Goal: Complete application form: Complete application form

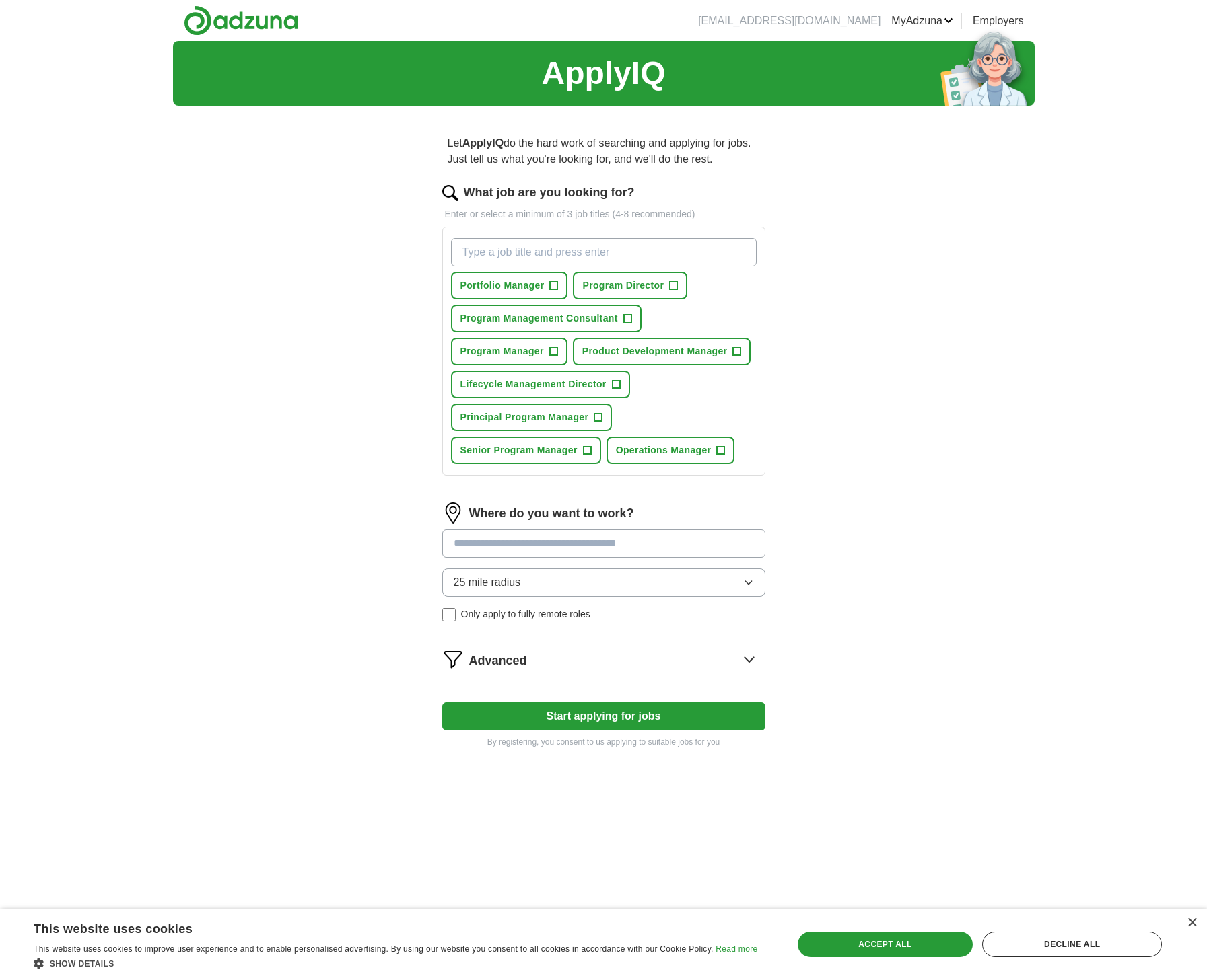
click at [675, 283] on span "+" at bounding box center [674, 286] width 8 height 11
click at [555, 352] on span "+" at bounding box center [553, 352] width 8 height 11
click at [624, 255] on input "What job are you looking for?" at bounding box center [604, 252] width 305 height 29
type input "Program Management"
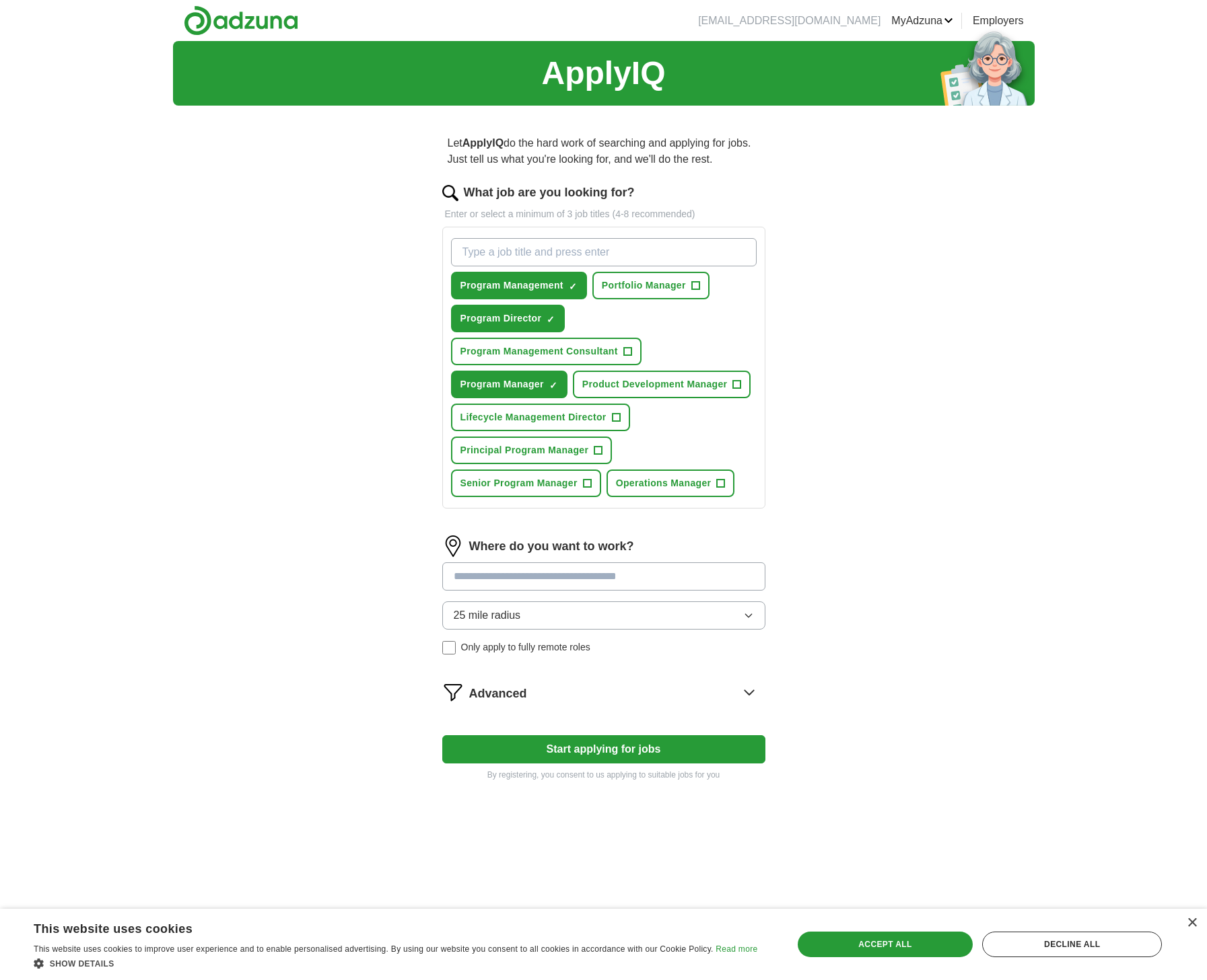
click at [593, 450] on button "Principal Program Manager +" at bounding box center [531, 450] width 161 height 28
click at [590, 480] on span "+" at bounding box center [587, 484] width 8 height 11
click at [734, 388] on button "Product Development Manager +" at bounding box center [662, 384] width 178 height 28
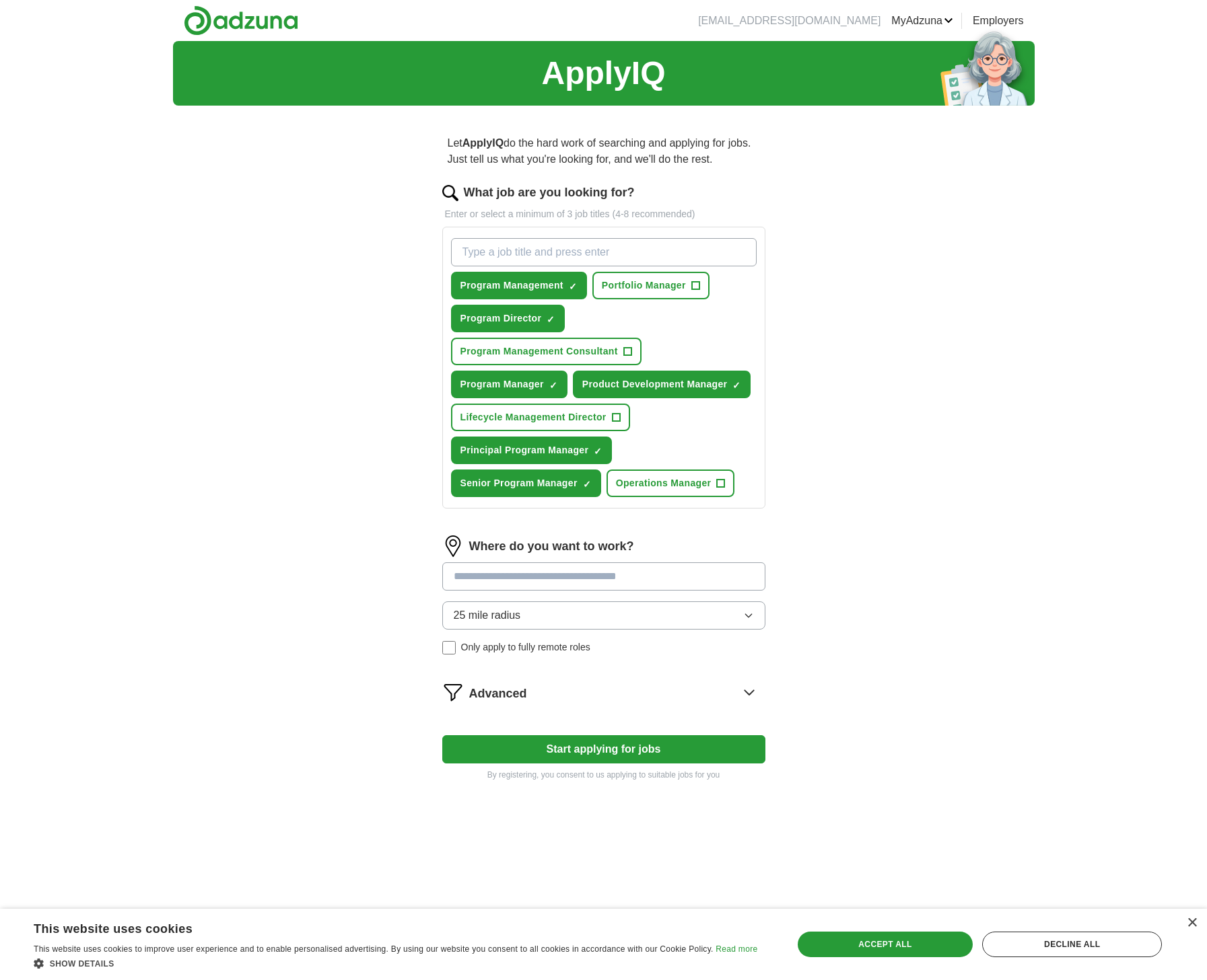
click at [629, 577] on input at bounding box center [604, 577] width 323 height 29
type input "*****"
click at [546, 615] on li "Nicev ille, [GEOGRAPHIC_DATA]" at bounding box center [604, 611] width 322 height 27
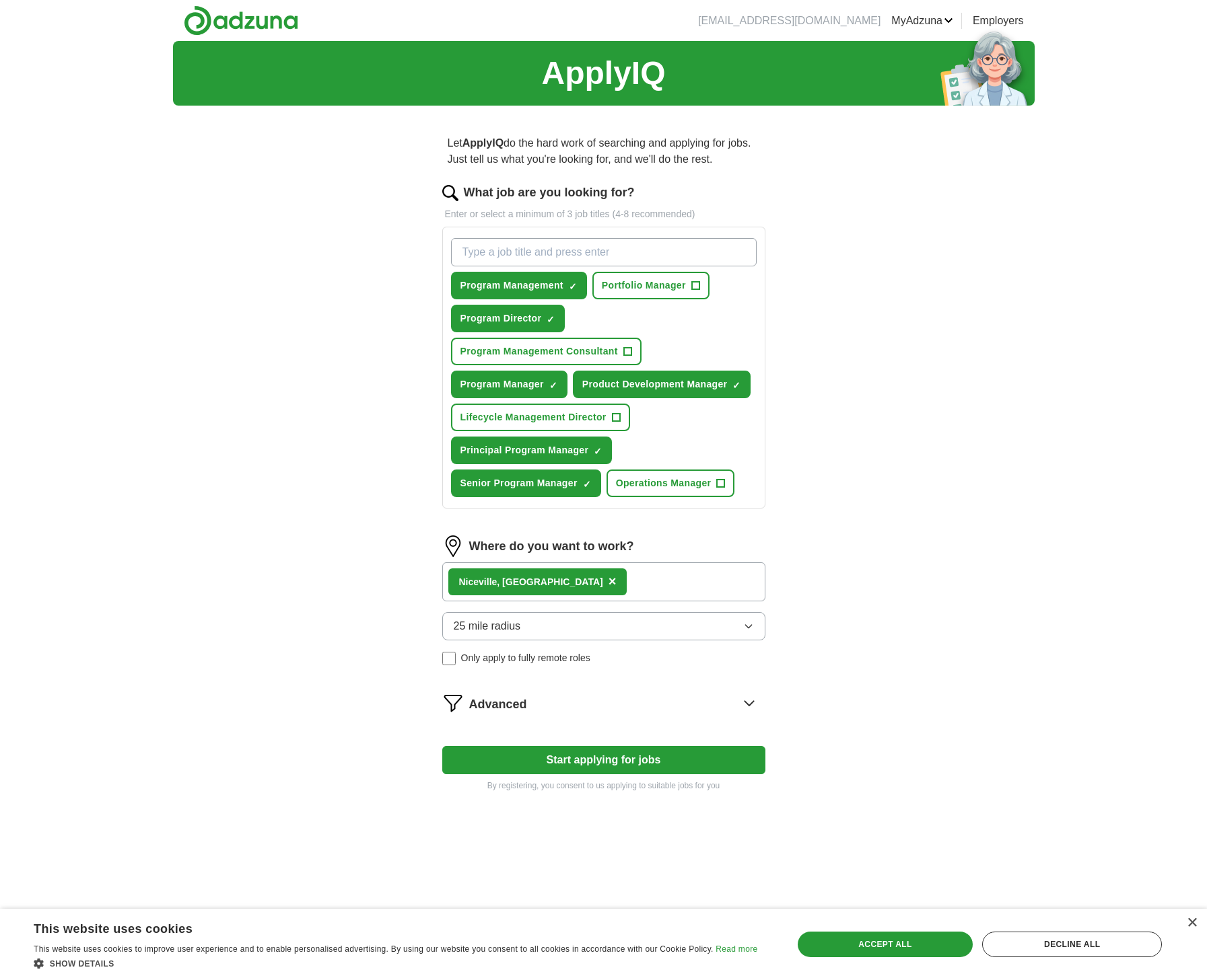
click at [591, 583] on div "Nicev ille, [GEOGRAPHIC_DATA] ×" at bounding box center [604, 581] width 323 height 39
click at [745, 705] on icon at bounding box center [749, 703] width 22 height 22
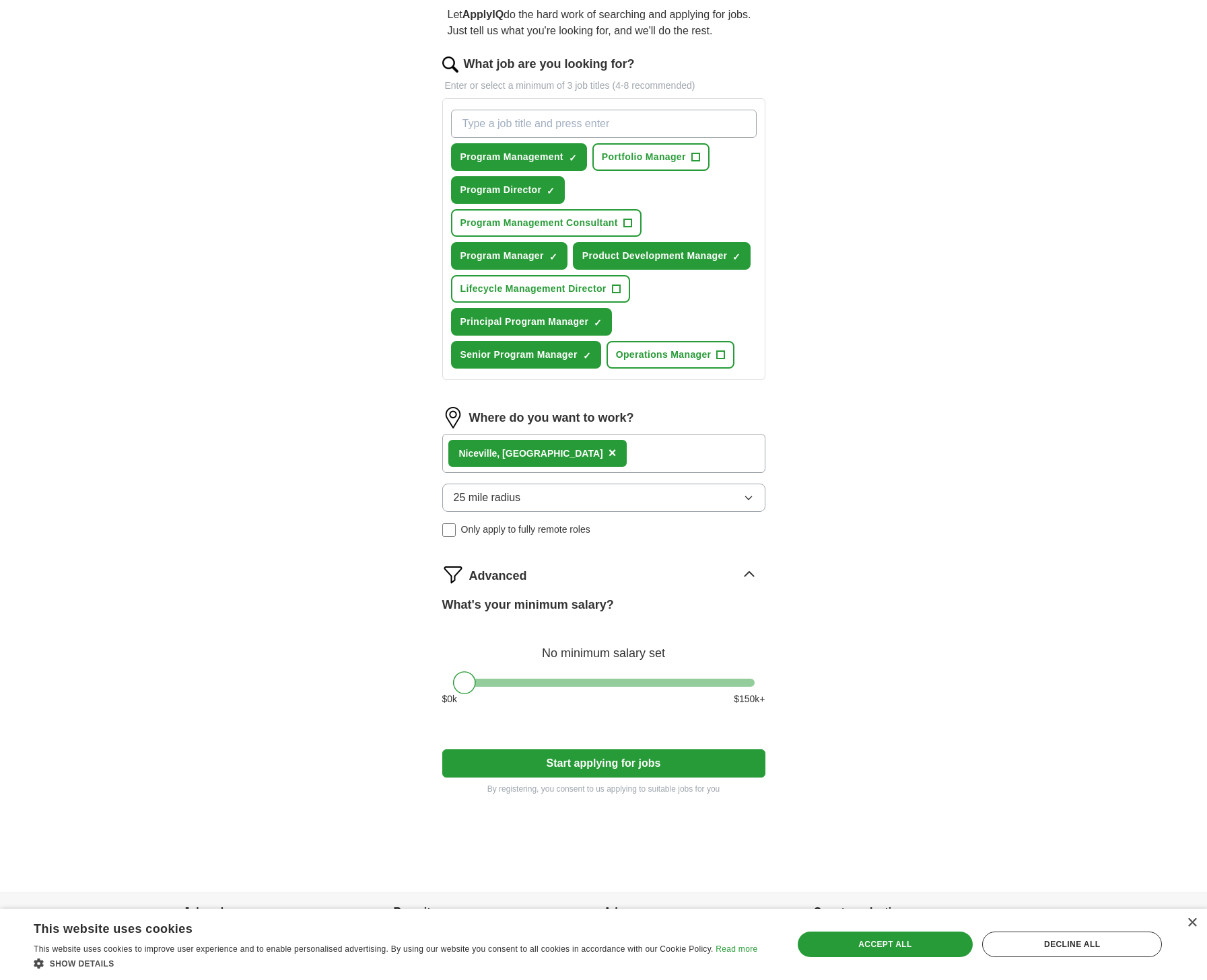
scroll to position [177, 0]
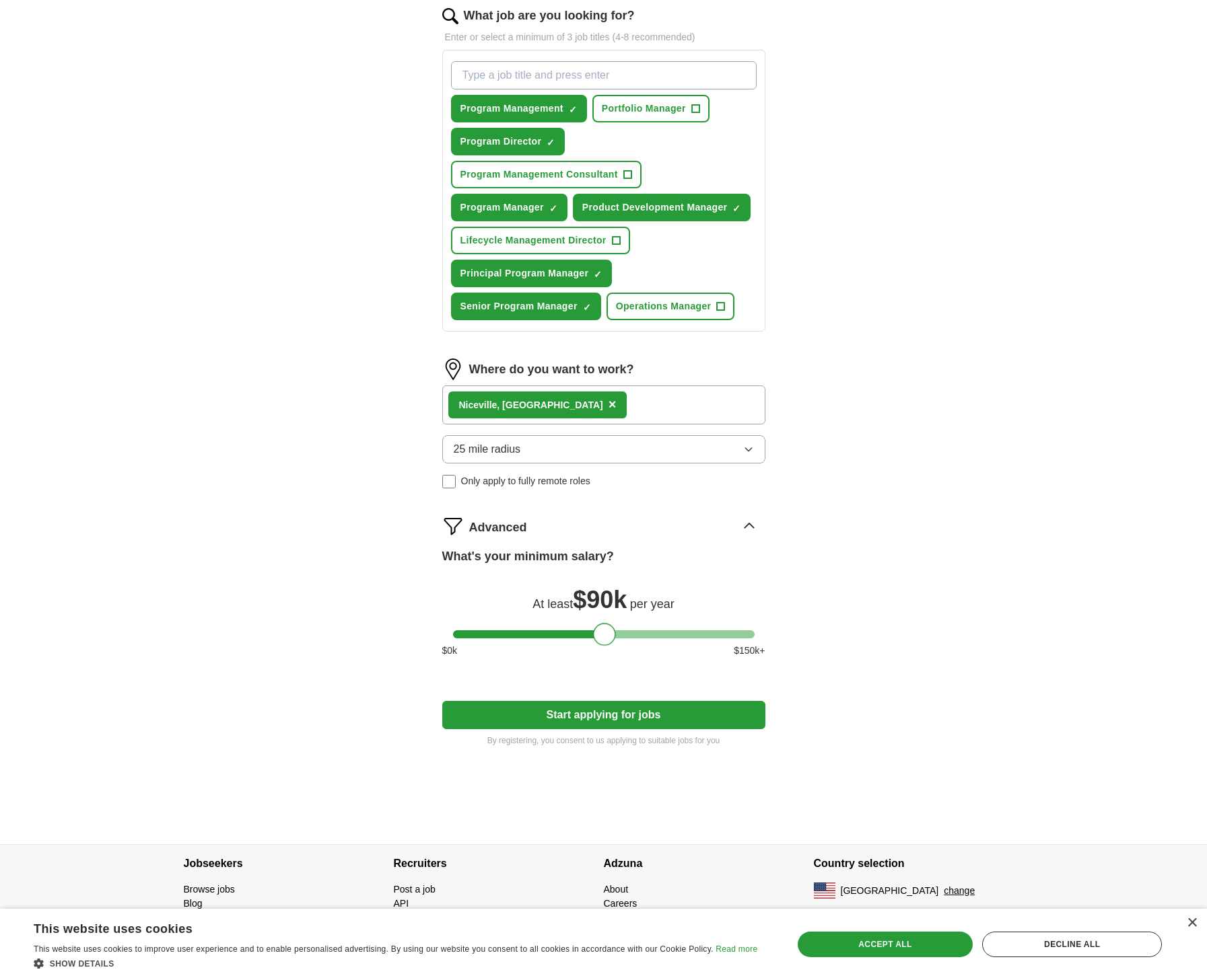
drag, startPoint x: 465, startPoint y: 638, endPoint x: 604, endPoint y: 641, distance: 139.0
click at [604, 641] on div at bounding box center [605, 635] width 23 height 23
click at [758, 450] on button "25 mile radius" at bounding box center [604, 450] width 323 height 29
click at [899, 462] on div "ApplyIQ Let ApplyIQ do the hard work of searching and applying for jobs. Just t…" at bounding box center [604, 354] width 861 height 980
click at [580, 400] on div "Nicev ille, [GEOGRAPHIC_DATA] ×" at bounding box center [604, 405] width 323 height 39
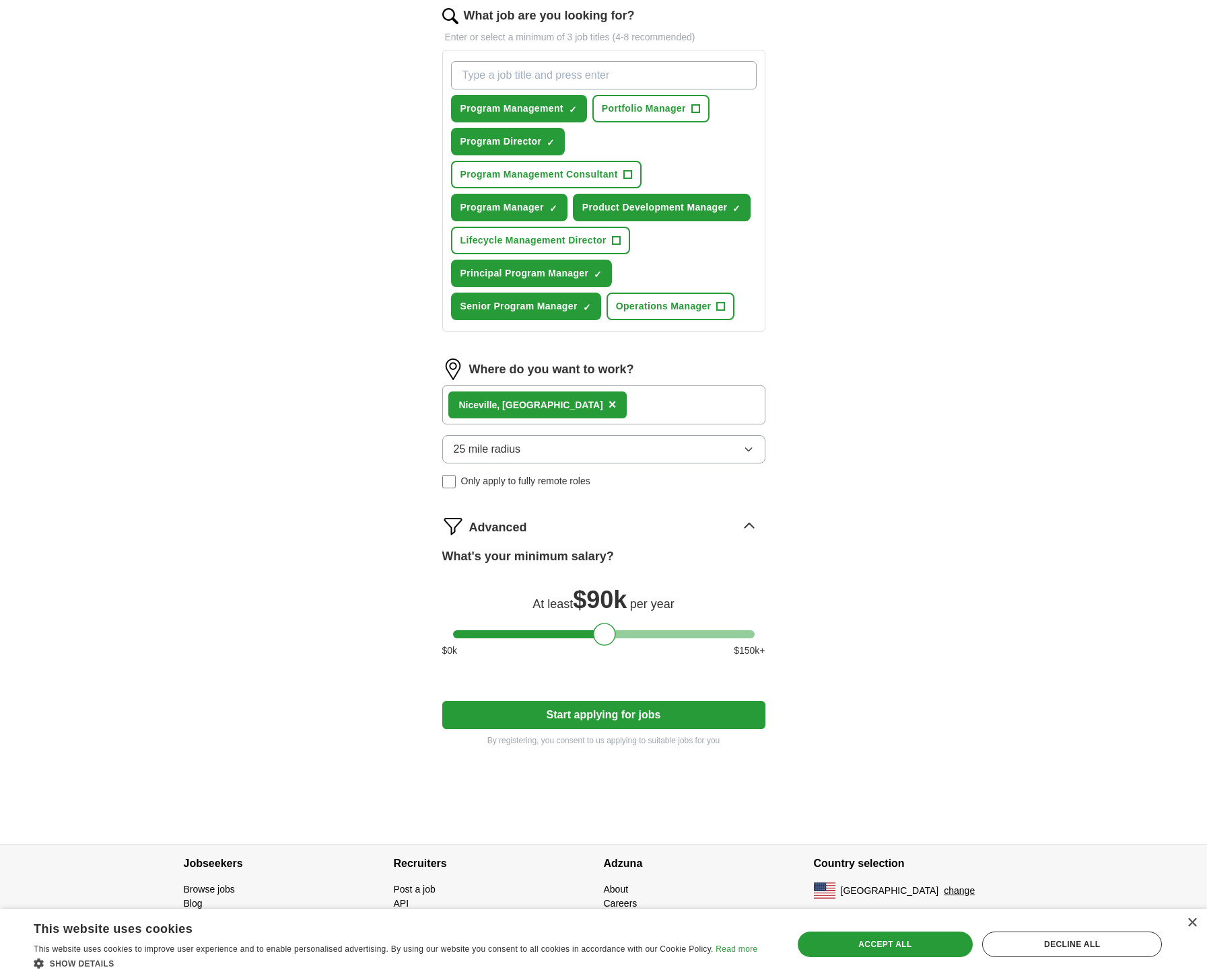
click at [619, 706] on button "Start applying for jobs" at bounding box center [604, 715] width 323 height 29
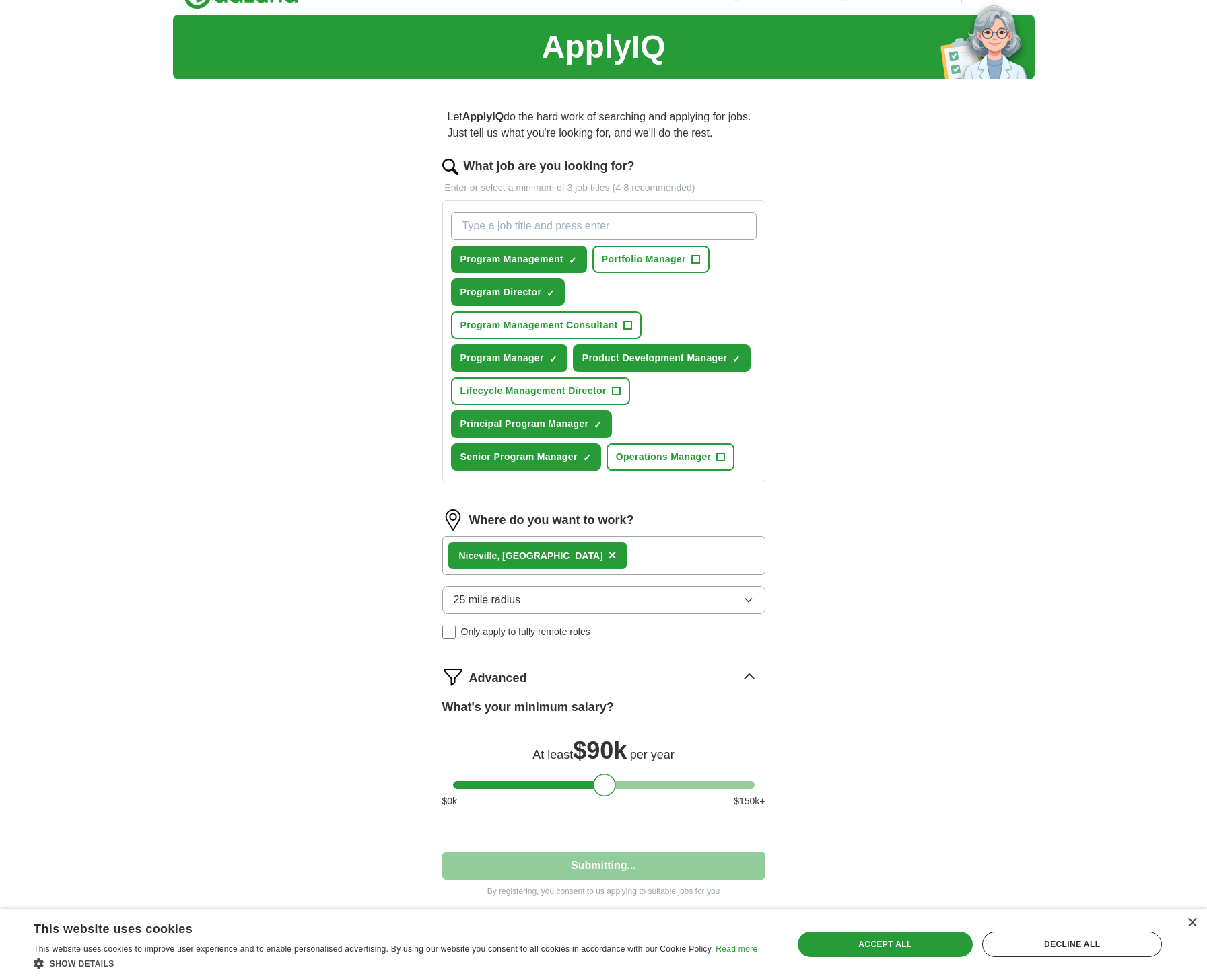
select select "**"
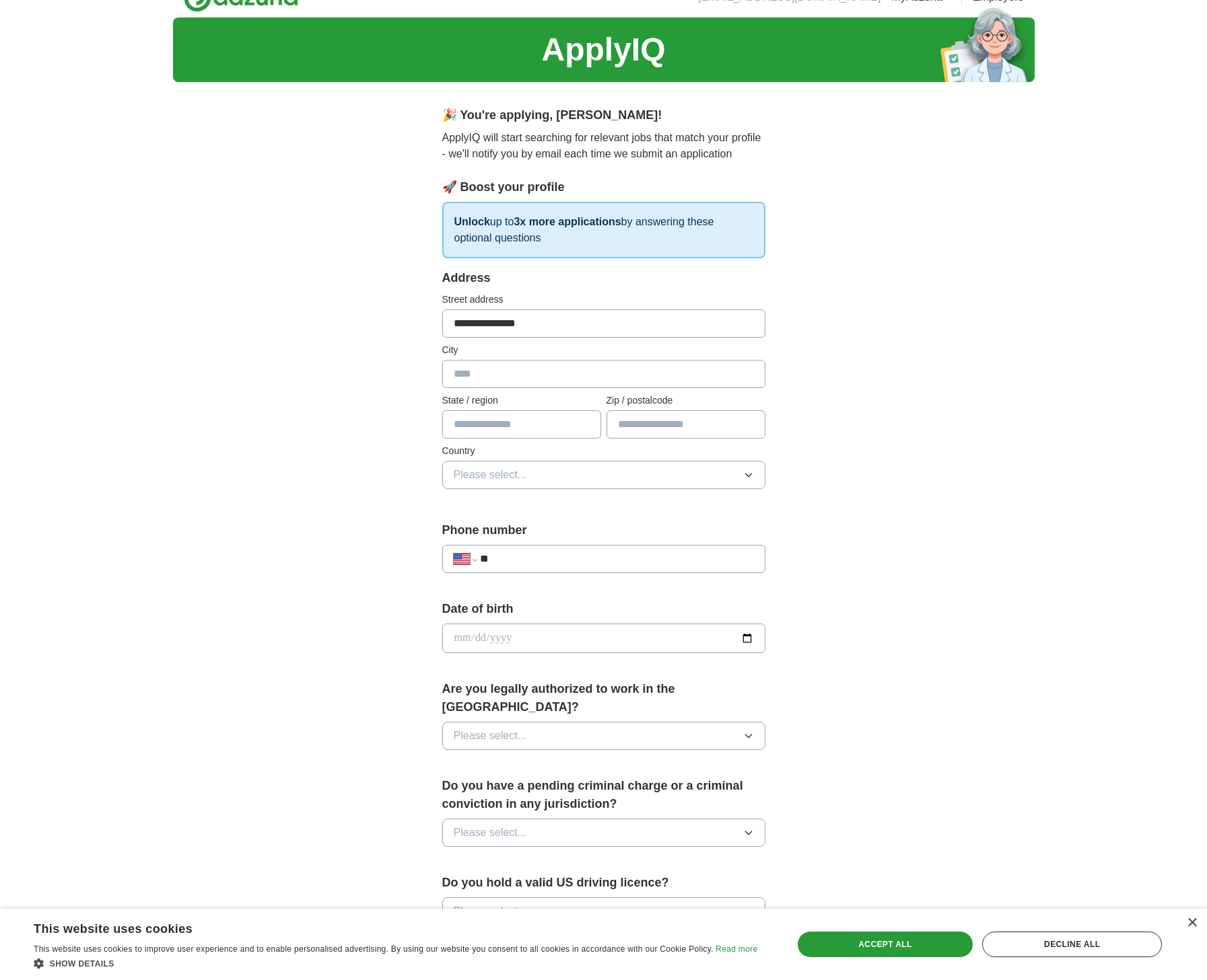
scroll to position [86, 0]
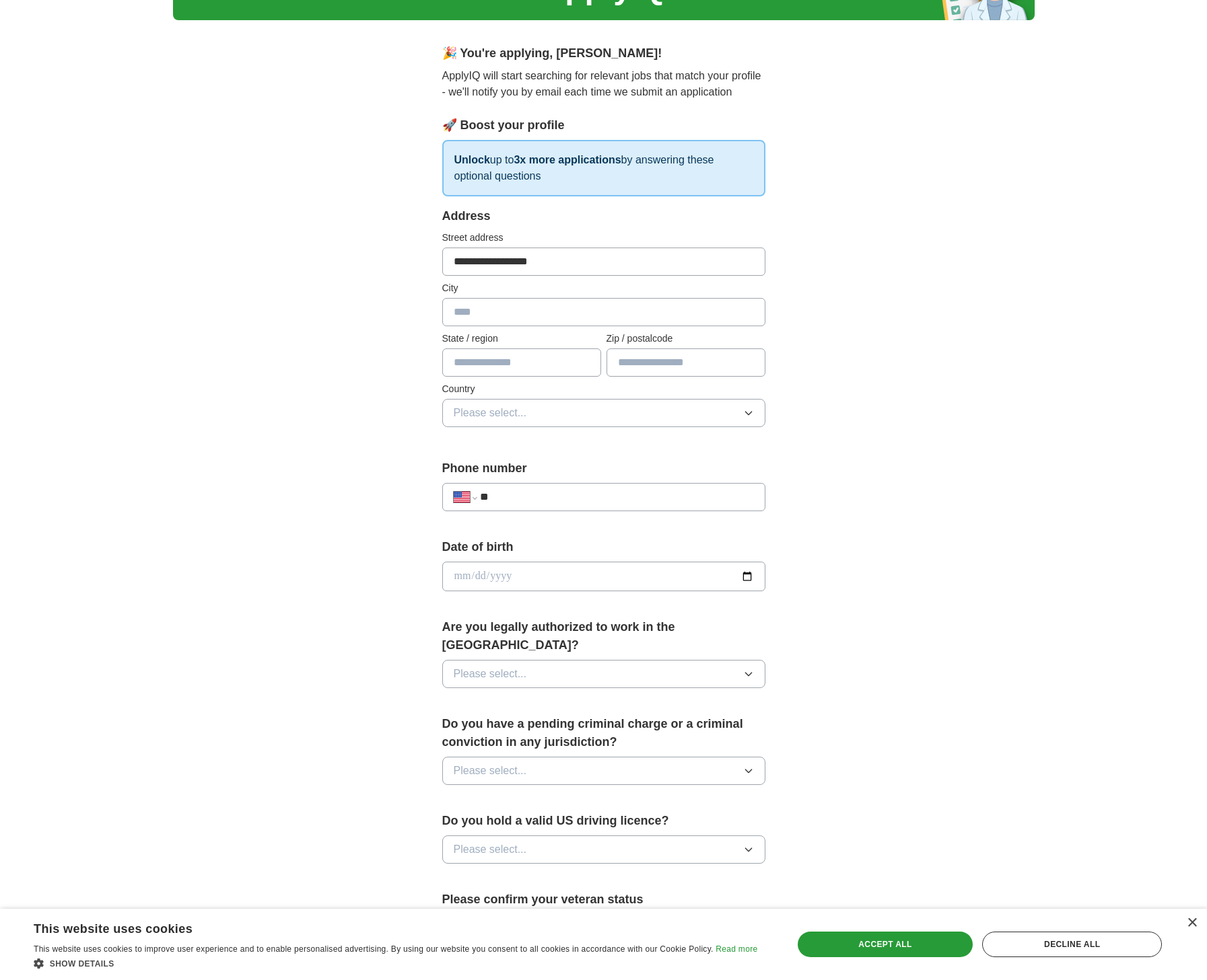
type input "**********"
type input "*********"
type input "**"
type input "*****"
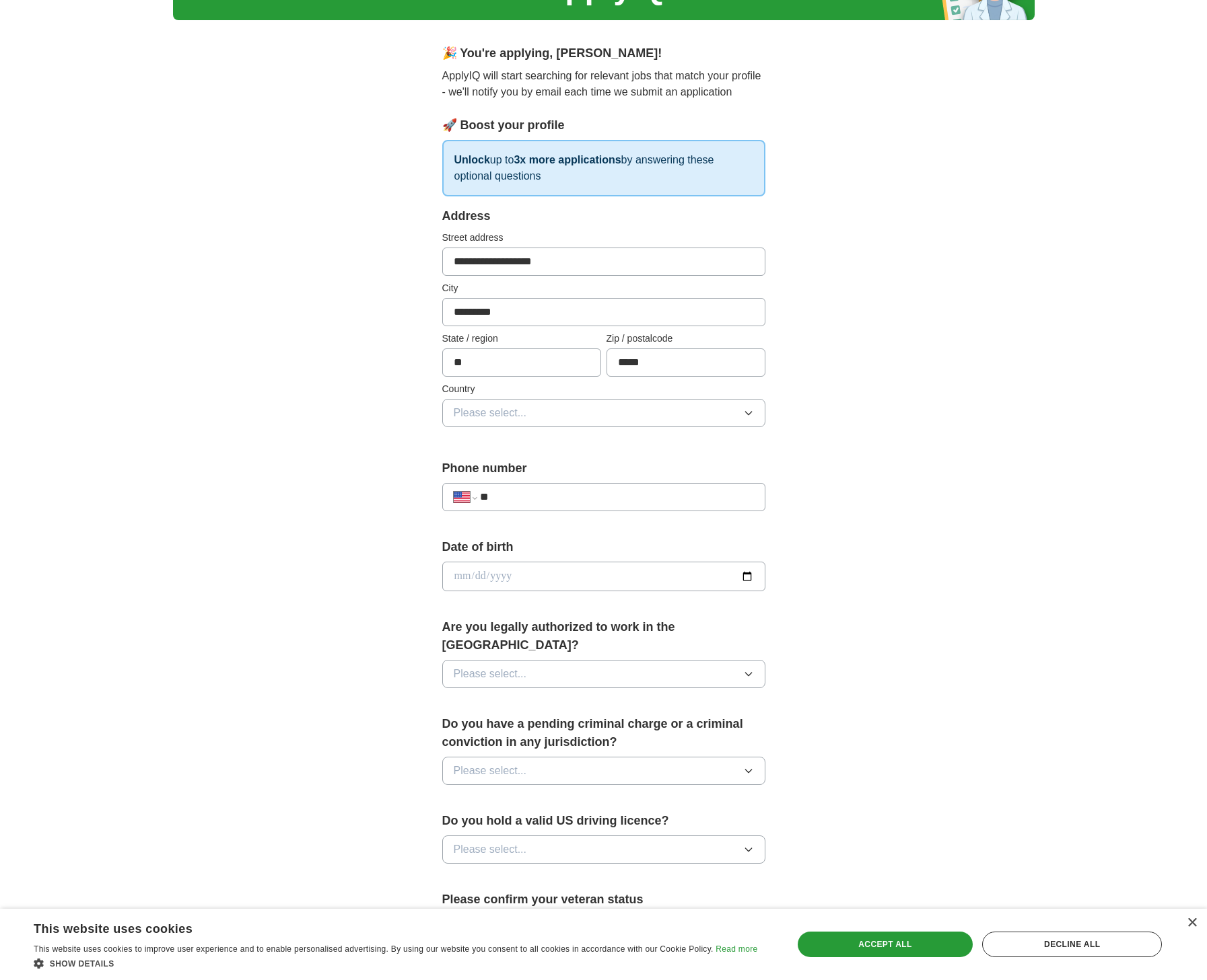
type input "**********"
click at [519, 411] on span "Please select..." at bounding box center [491, 413] width 73 height 16
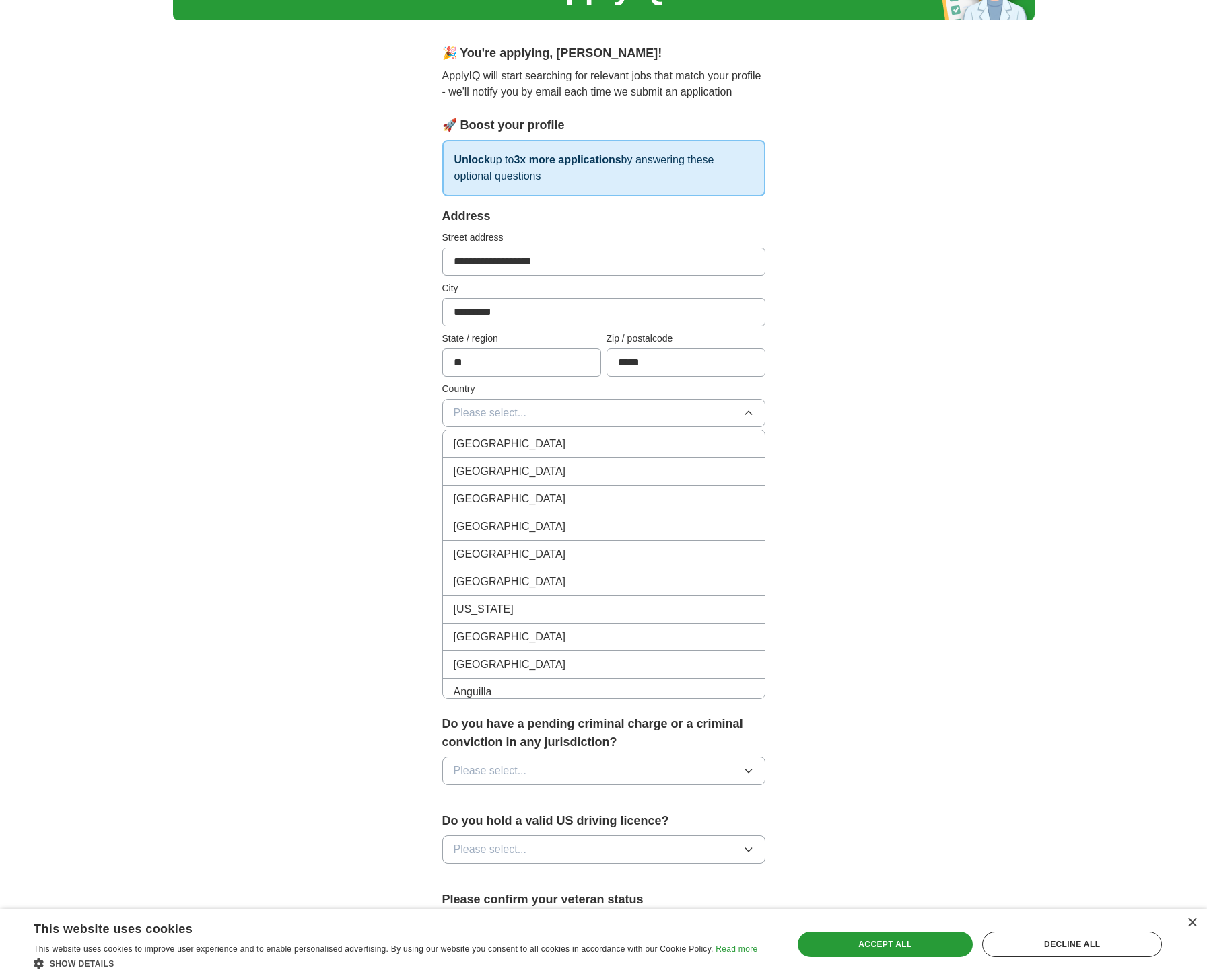
click at [505, 473] on span "[GEOGRAPHIC_DATA]" at bounding box center [510, 472] width 112 height 16
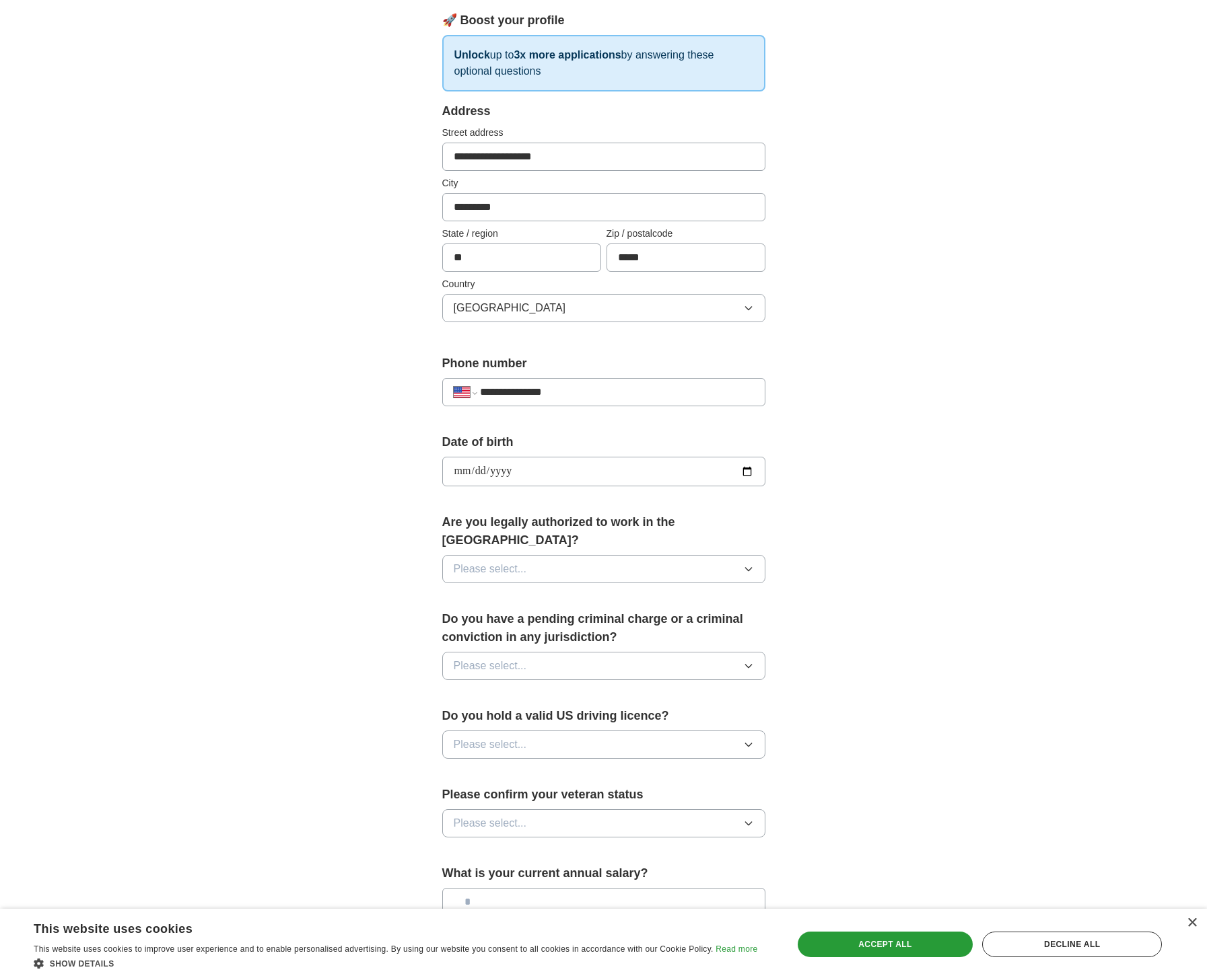
scroll to position [188, 0]
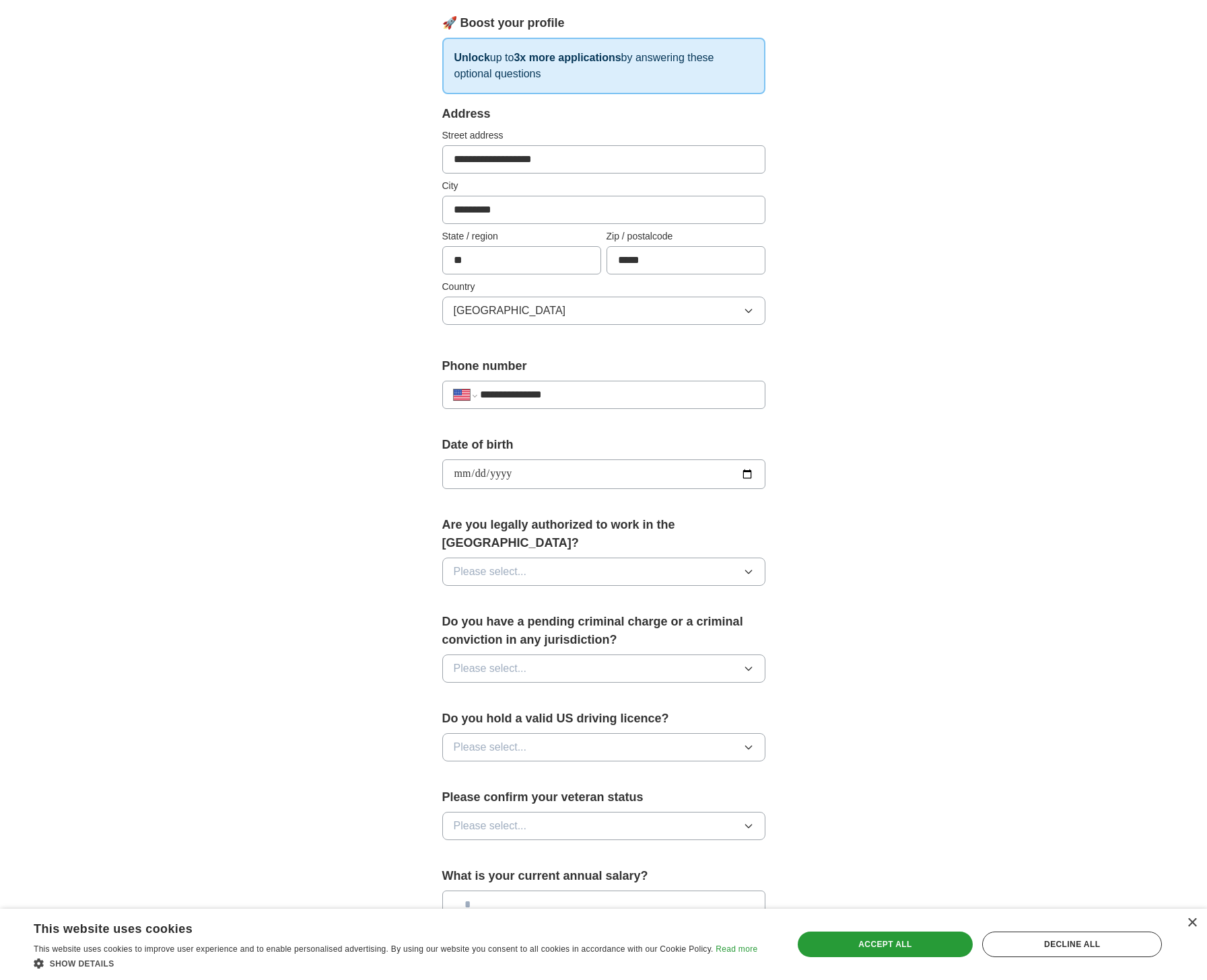
type input "**********"
click at [586, 558] on button "Please select..." at bounding box center [604, 572] width 323 height 29
click at [537, 595] on div "Yes" at bounding box center [604, 603] width 300 height 16
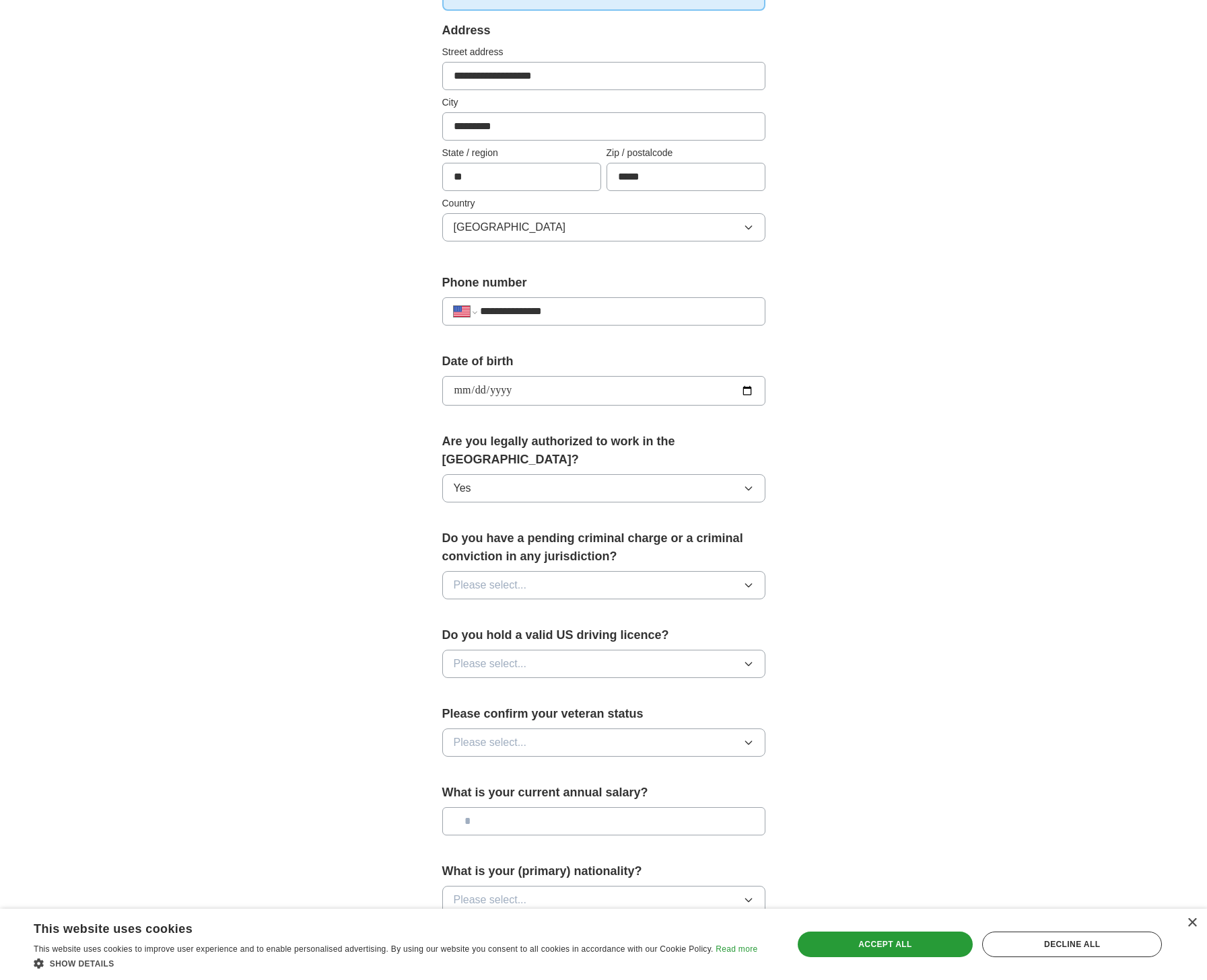
click at [545, 571] on button "Please select..." at bounding box center [604, 586] width 323 height 29
click at [523, 636] on div "No" at bounding box center [604, 644] width 300 height 16
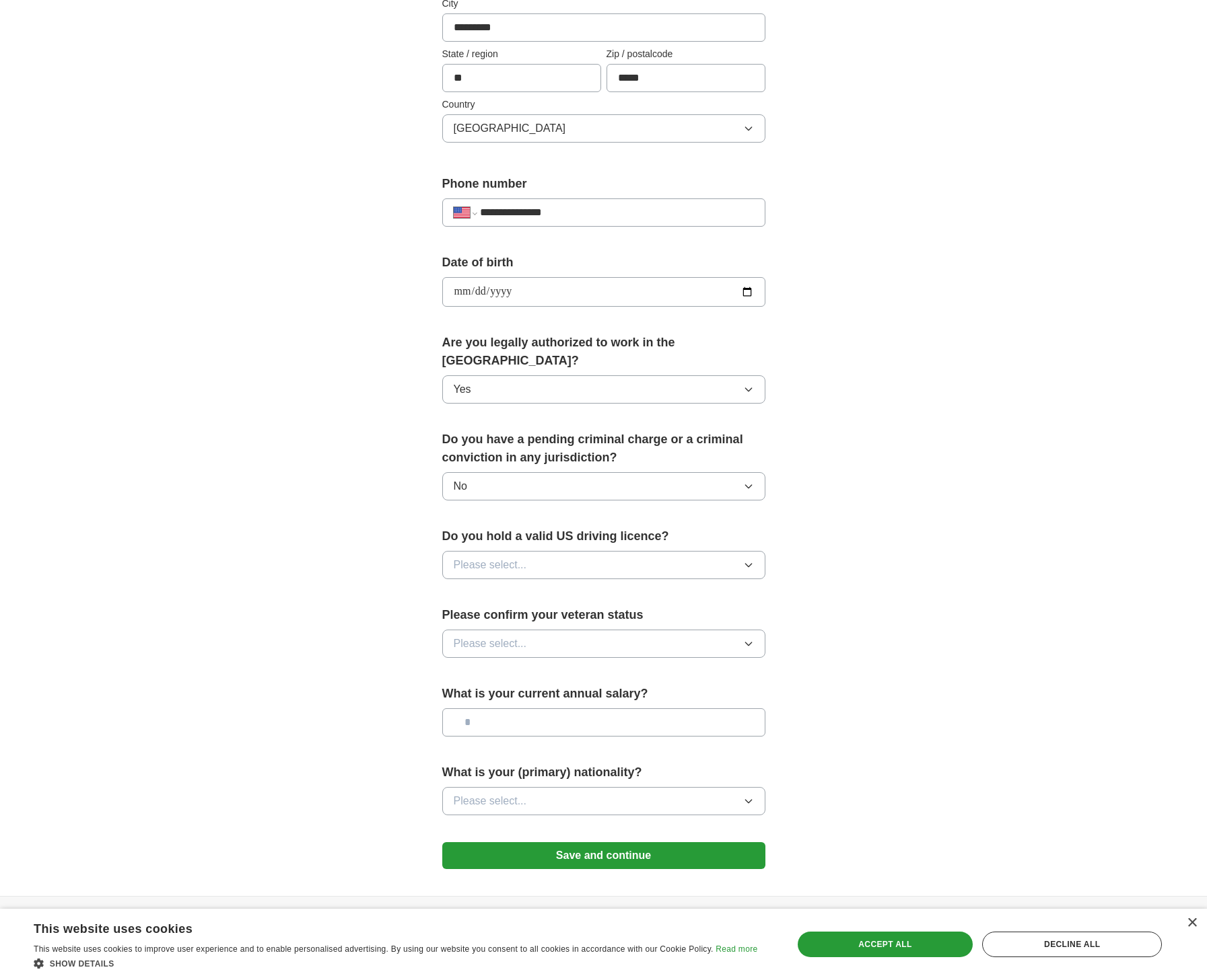
scroll to position [405, 0]
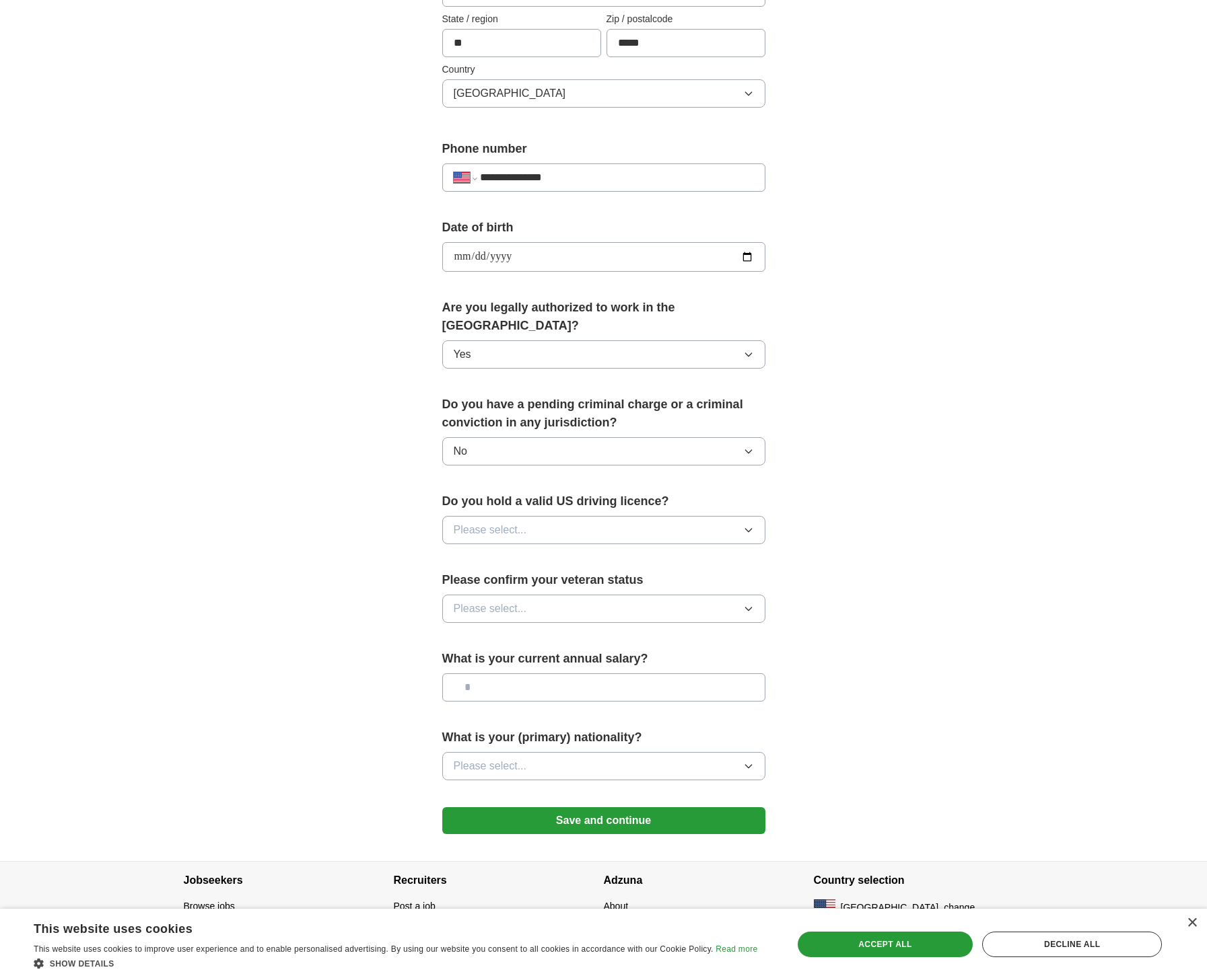
click at [492, 522] on span "Please select..." at bounding box center [491, 530] width 73 height 16
click at [492, 553] on div "Yes" at bounding box center [604, 561] width 300 height 16
click at [530, 602] on button "Please select..." at bounding box center [604, 609] width 323 height 29
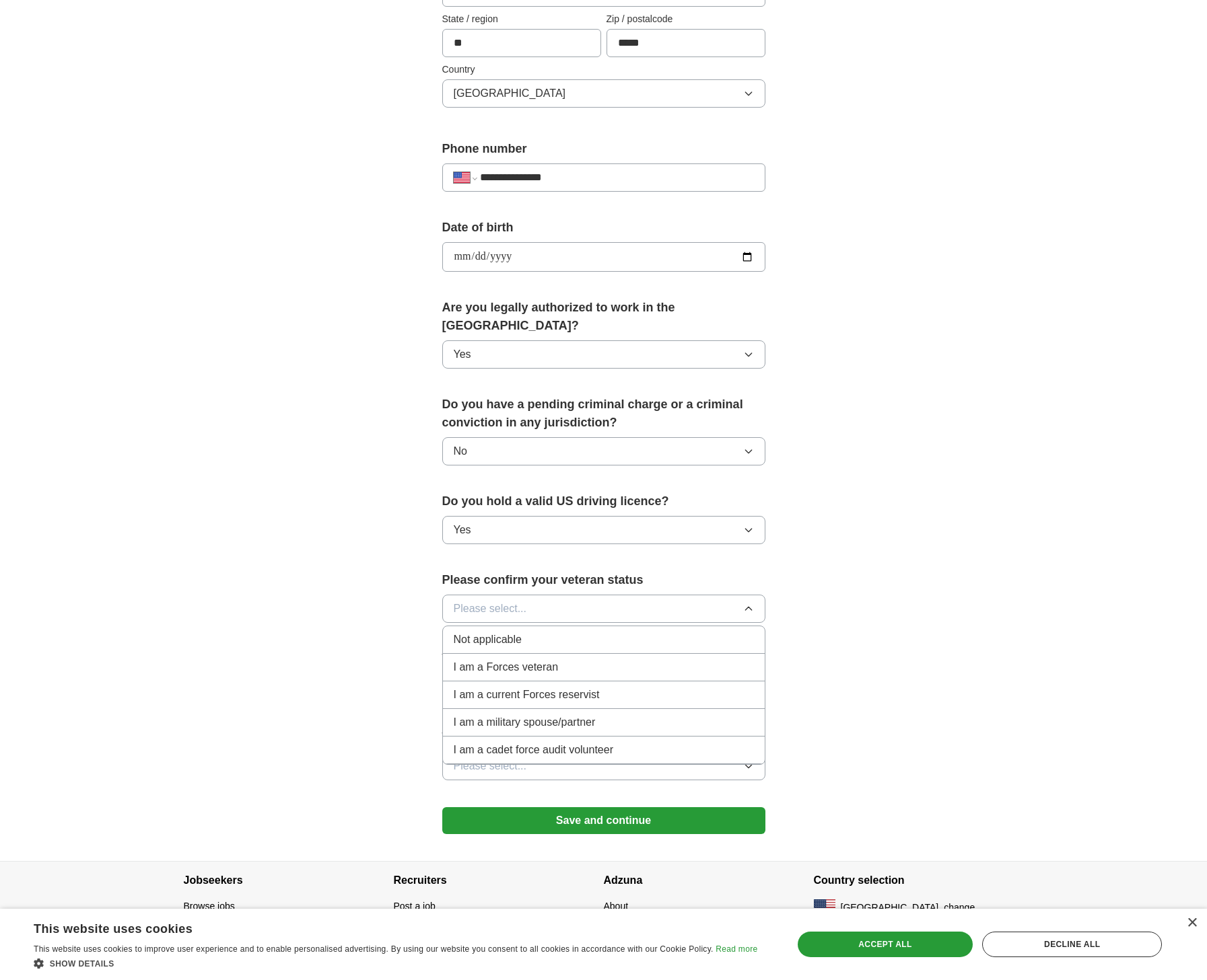
click at [528, 632] on div "Not applicable" at bounding box center [604, 640] width 300 height 16
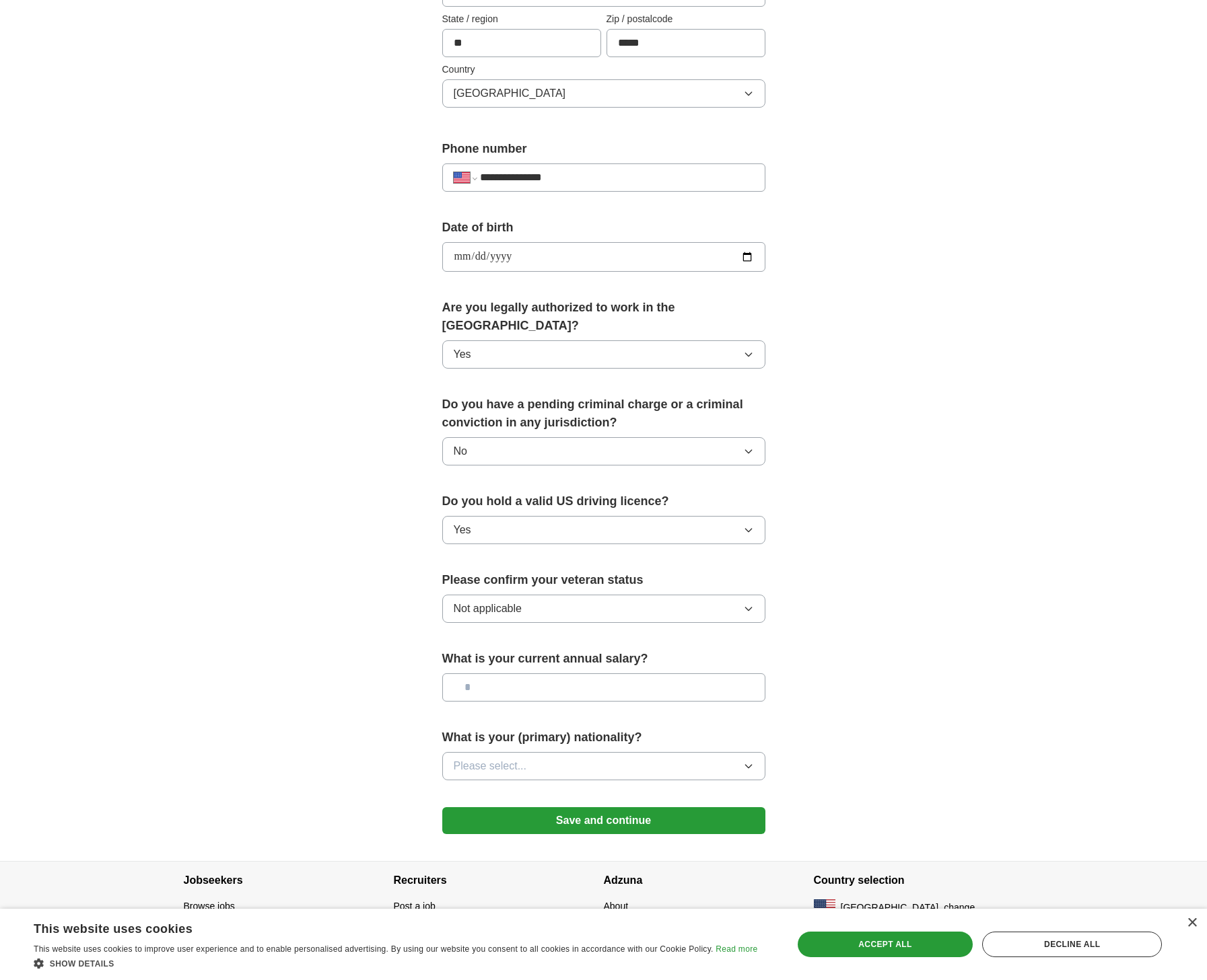
click at [578, 679] on input "text" at bounding box center [604, 688] width 323 height 29
click at [526, 758] on button "Please select..." at bounding box center [604, 766] width 323 height 29
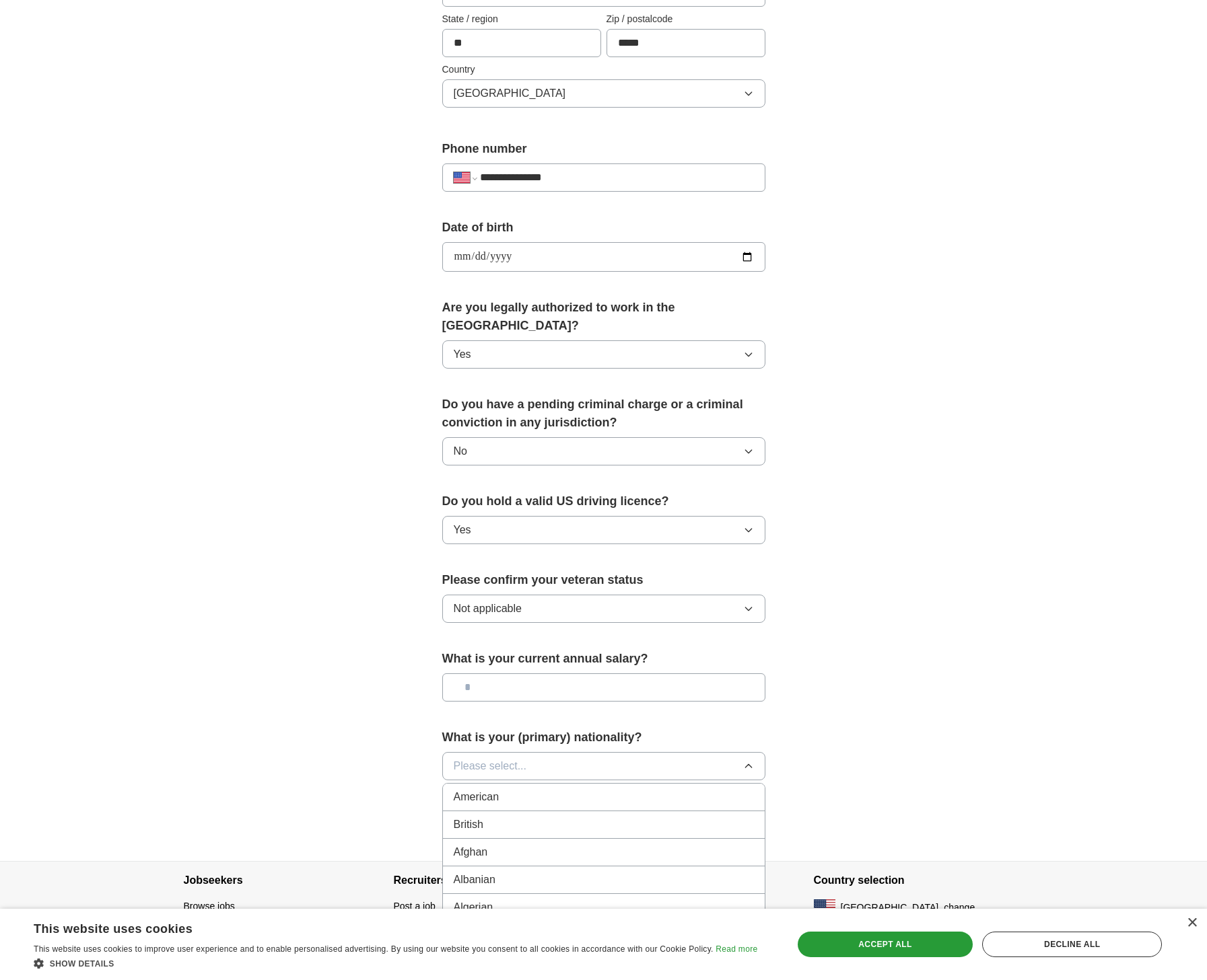
click at [603, 789] on div "American" at bounding box center [604, 797] width 300 height 16
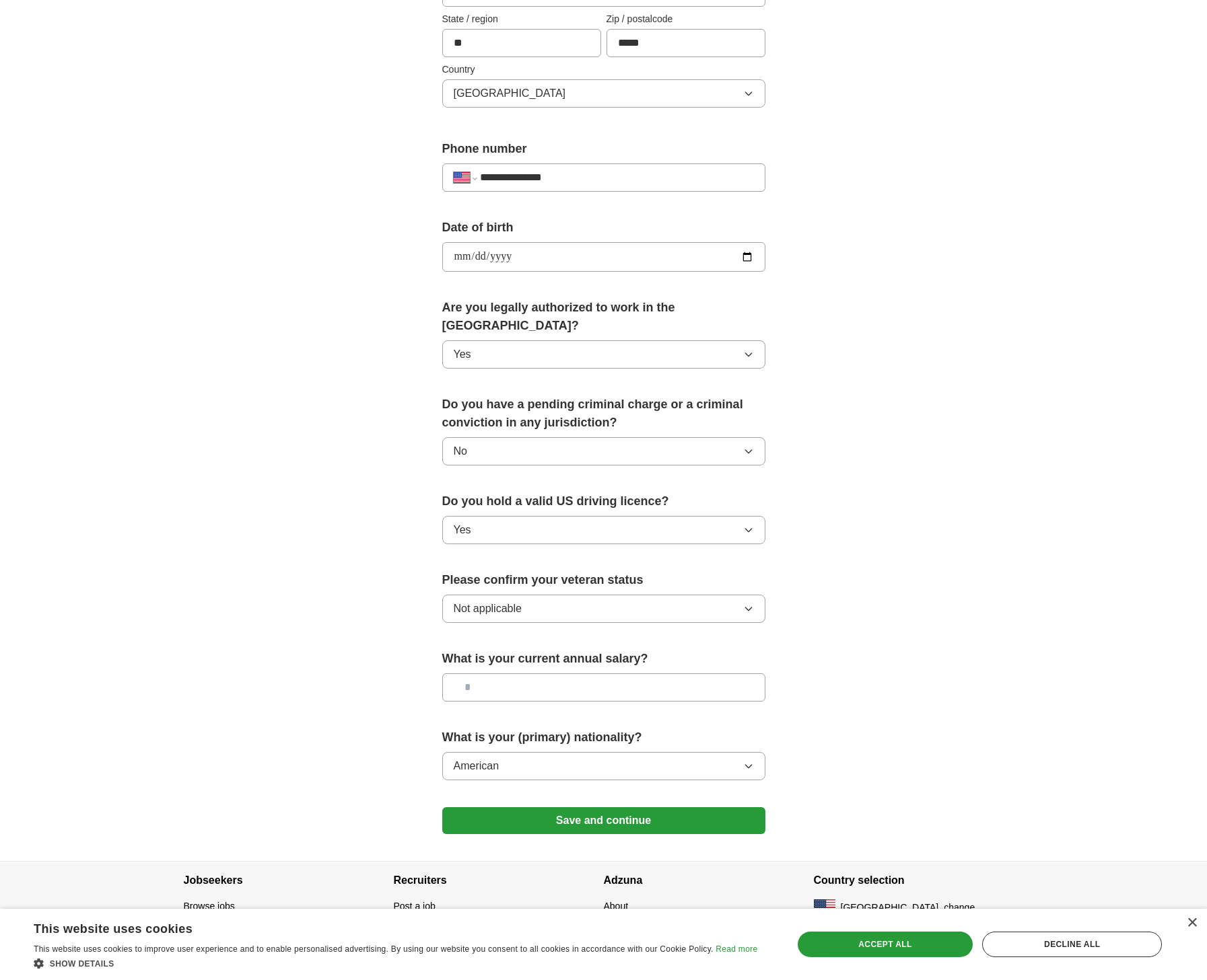
click at [636, 673] on input "text" at bounding box center [604, 688] width 323 height 29
click at [921, 945] on div "Accept all" at bounding box center [885, 945] width 176 height 26
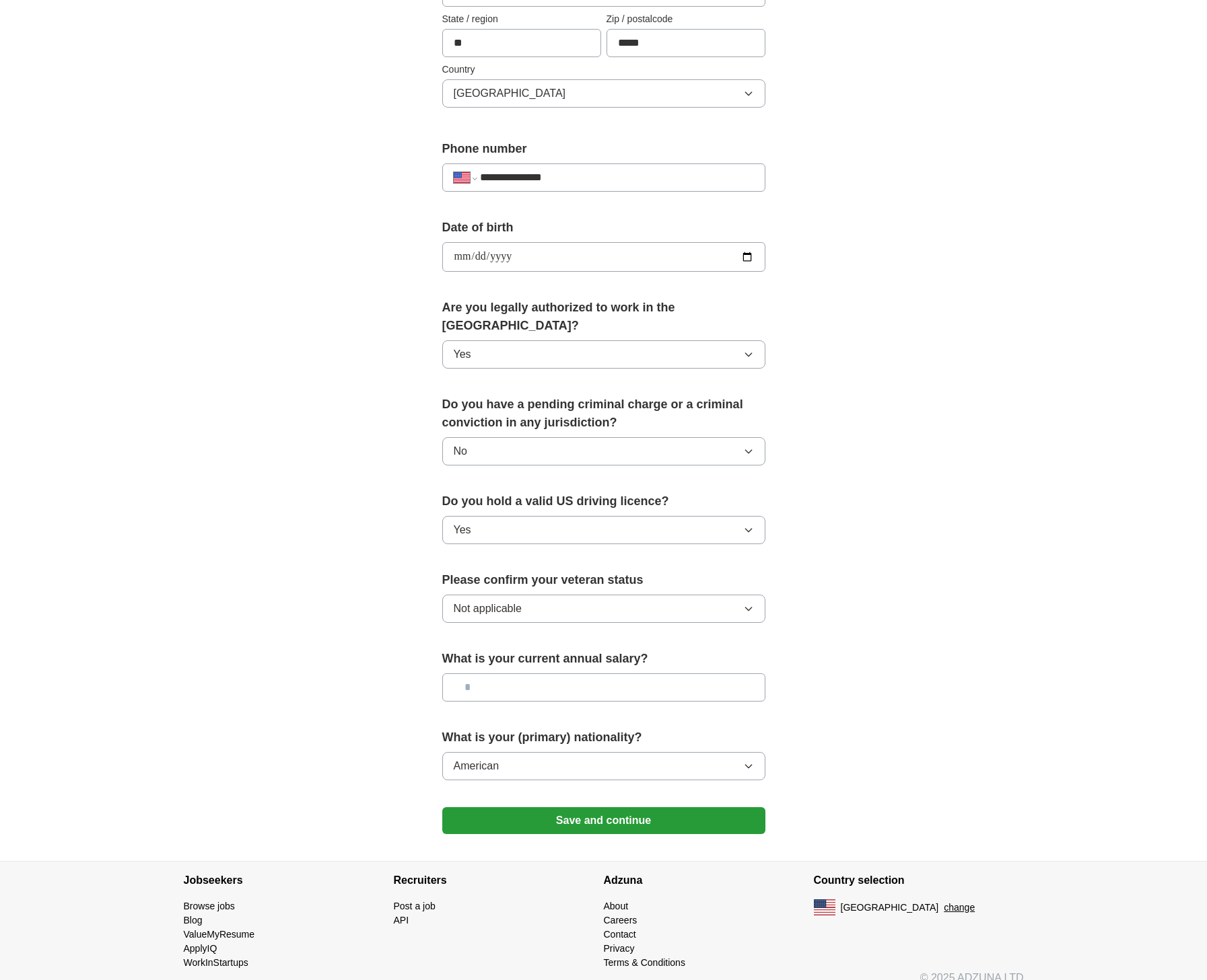
click at [630, 807] on button "Save and continue" at bounding box center [604, 821] width 323 height 27
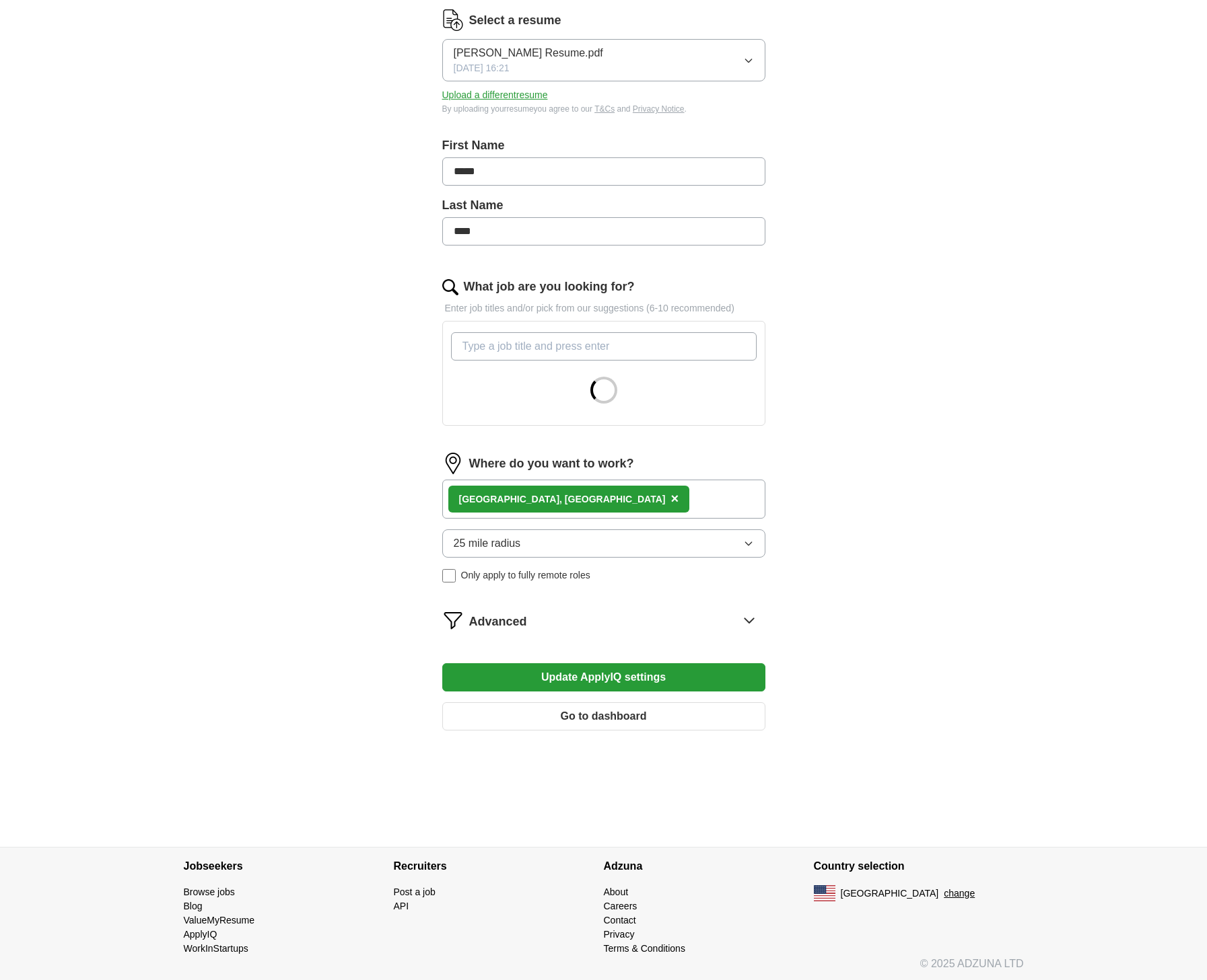
scroll to position [177, 0]
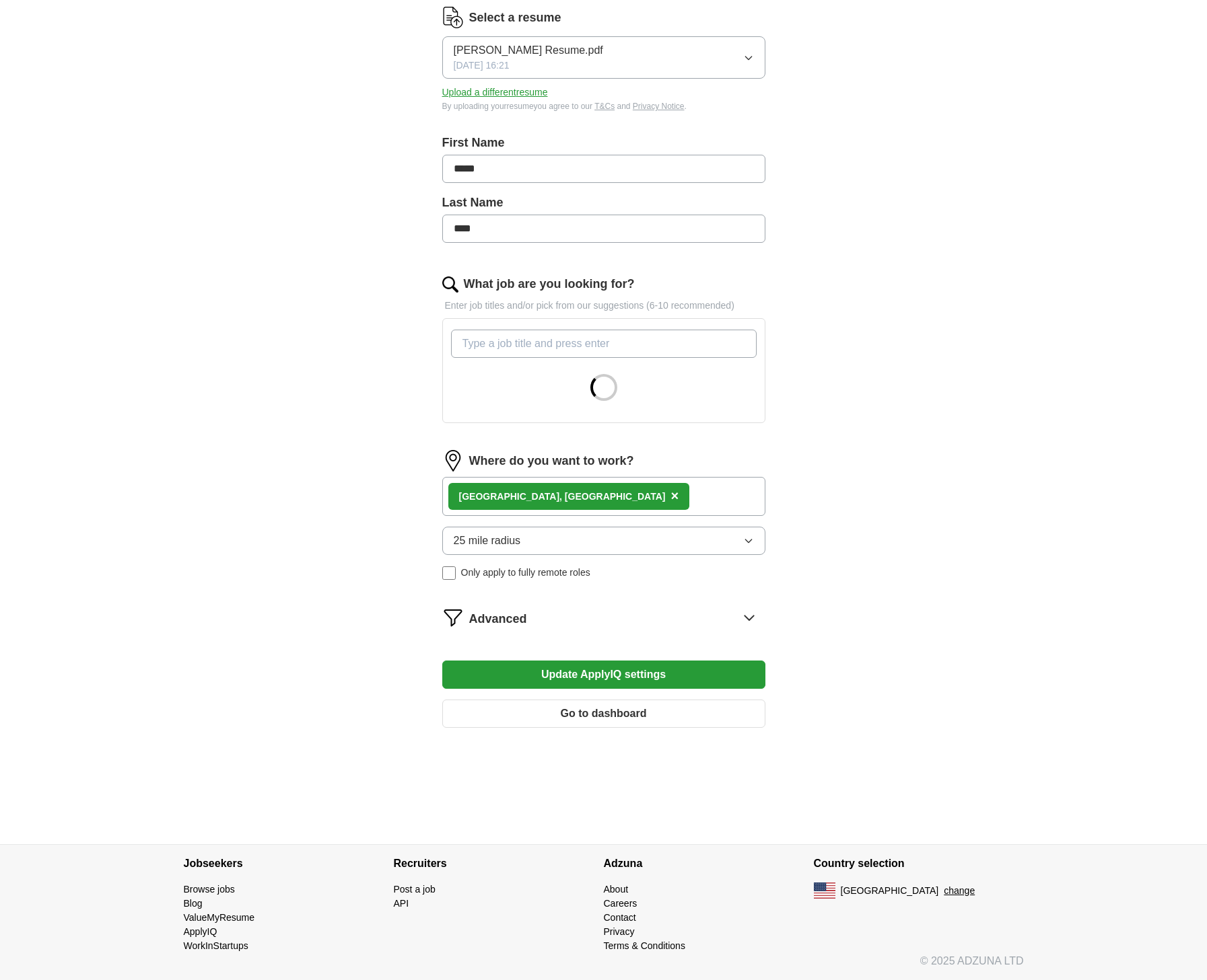
click at [491, 622] on span "Advanced" at bounding box center [498, 619] width 58 height 18
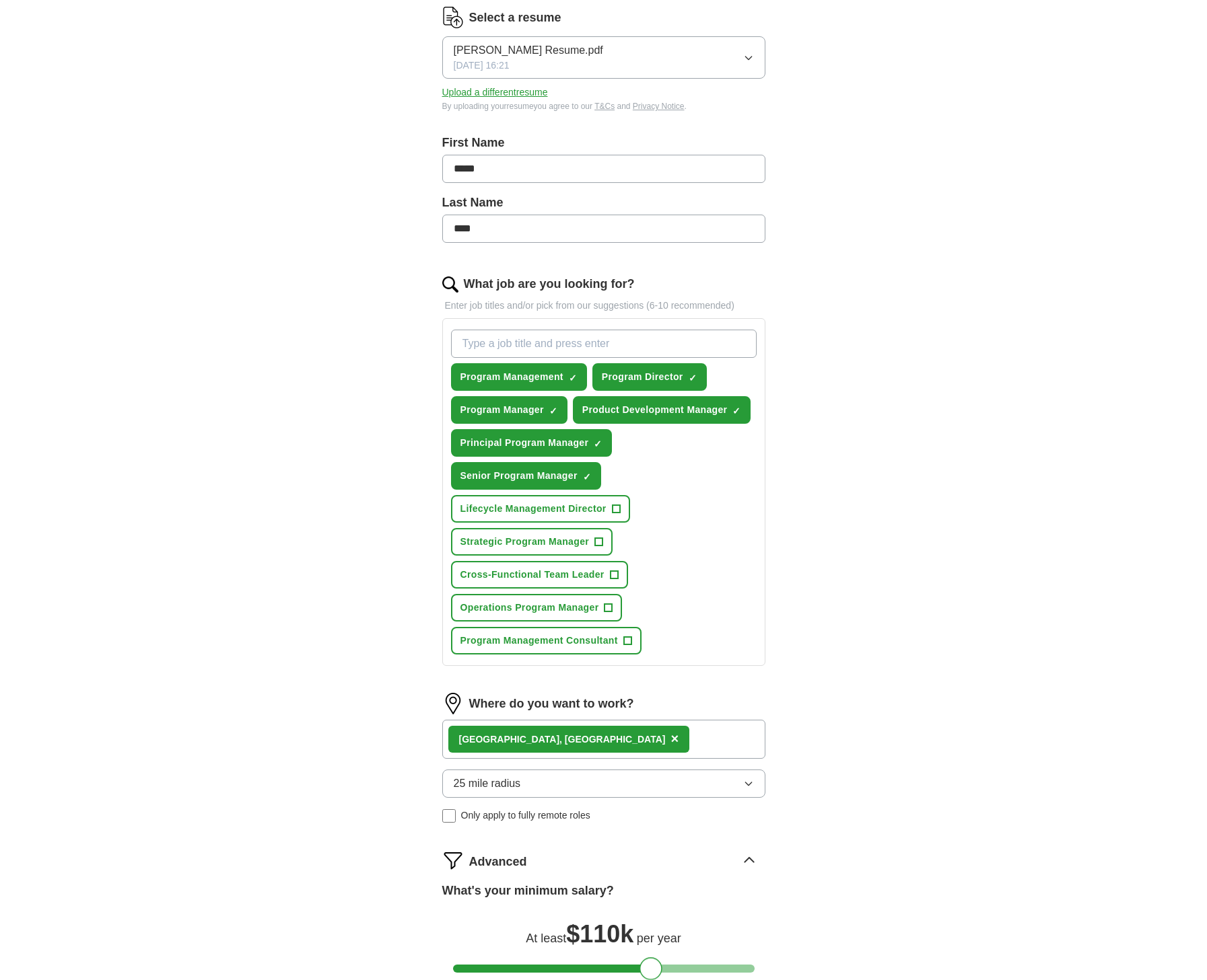
drag, startPoint x: 603, startPoint y: 724, endPoint x: 646, endPoint y: 733, distance: 43.9
click at [646, 734] on form "Select a resume Edgar Shen Resume.pdf 08/27/2025, 16:21 Upload a different resu…" at bounding box center [604, 560] width 323 height 1106
click at [891, 724] on div "ApplyIQ Let ApplyIQ do the hard work of searching and applying for jobs. Just t…" at bounding box center [604, 495] width 861 height 1263
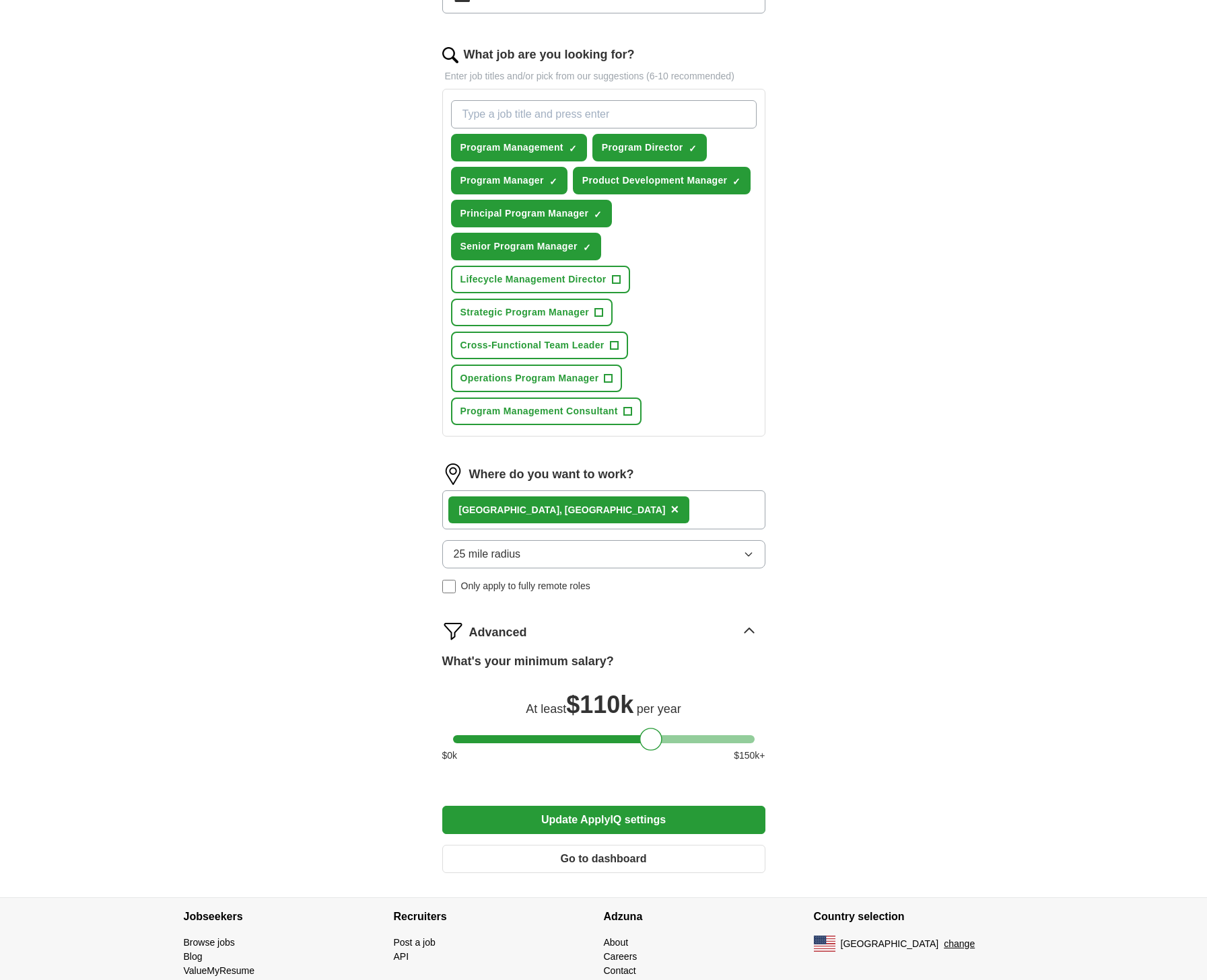
scroll to position [460, 0]
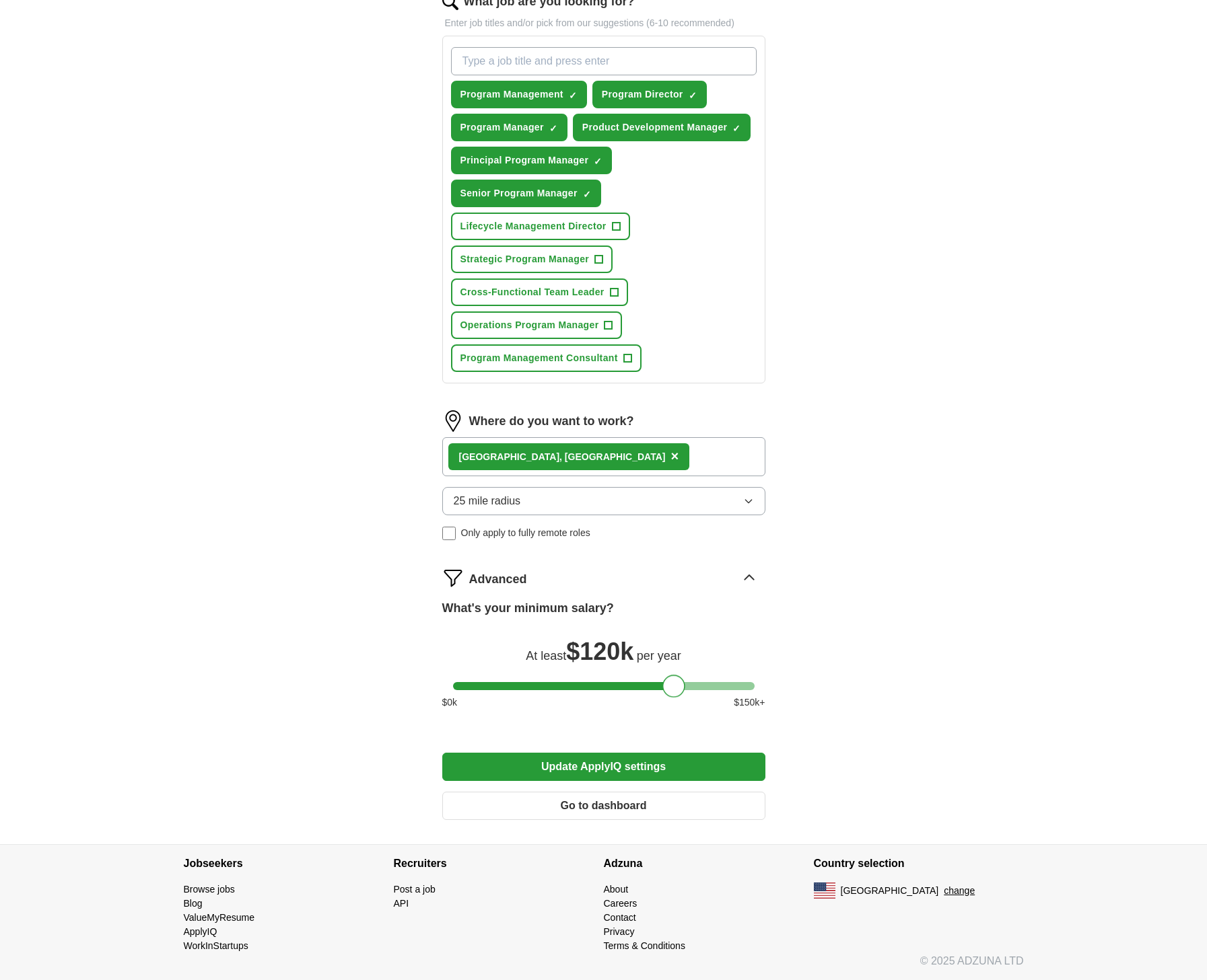
drag, startPoint x: 655, startPoint y: 688, endPoint x: 674, endPoint y: 690, distance: 19.1
click at [674, 690] on div at bounding box center [674, 686] width 23 height 23
click at [595, 768] on button "Update ApplyIQ settings" at bounding box center [604, 767] width 323 height 29
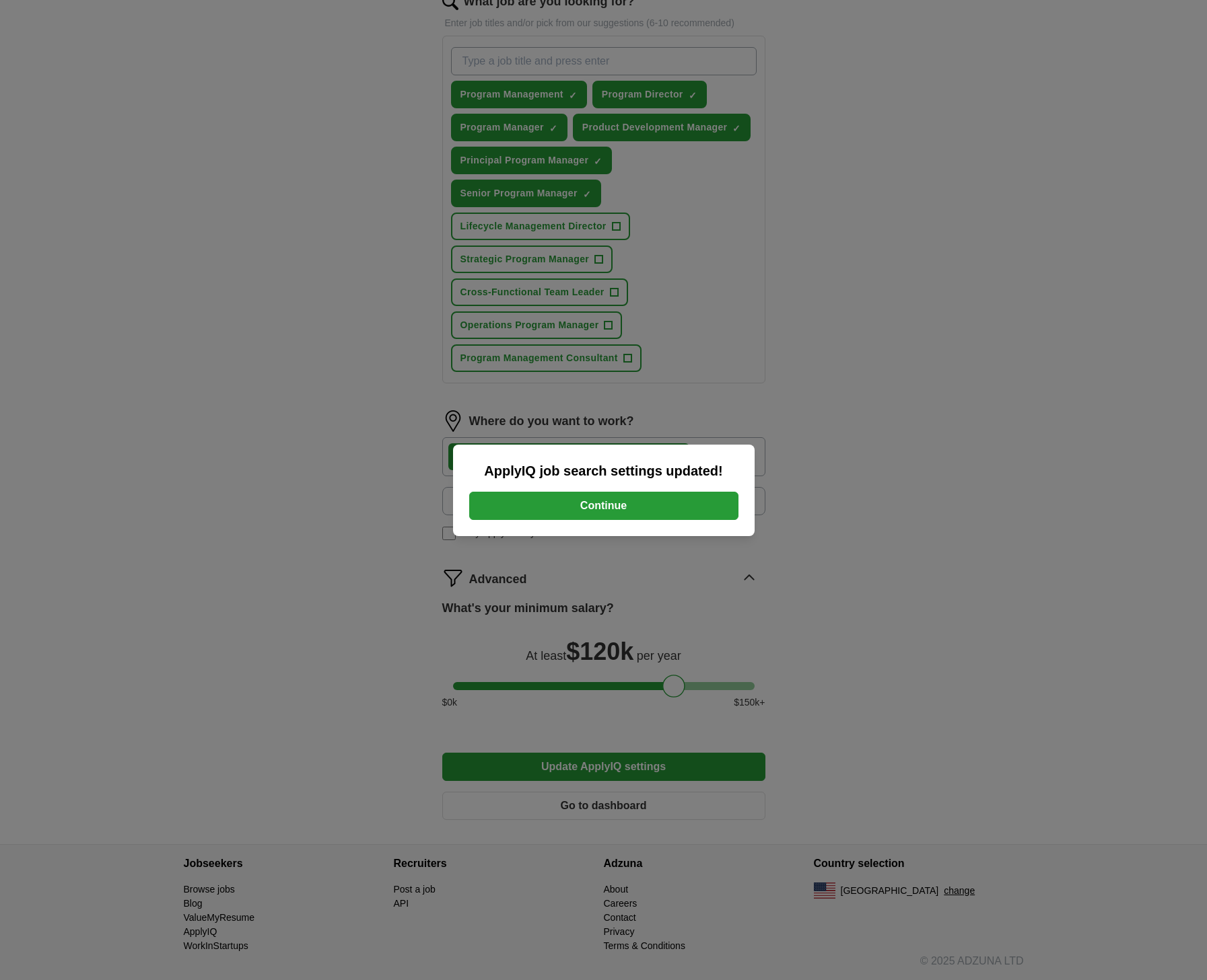
click at [627, 513] on button "Continue" at bounding box center [604, 506] width 269 height 29
